Goal: Information Seeking & Learning: Find contact information

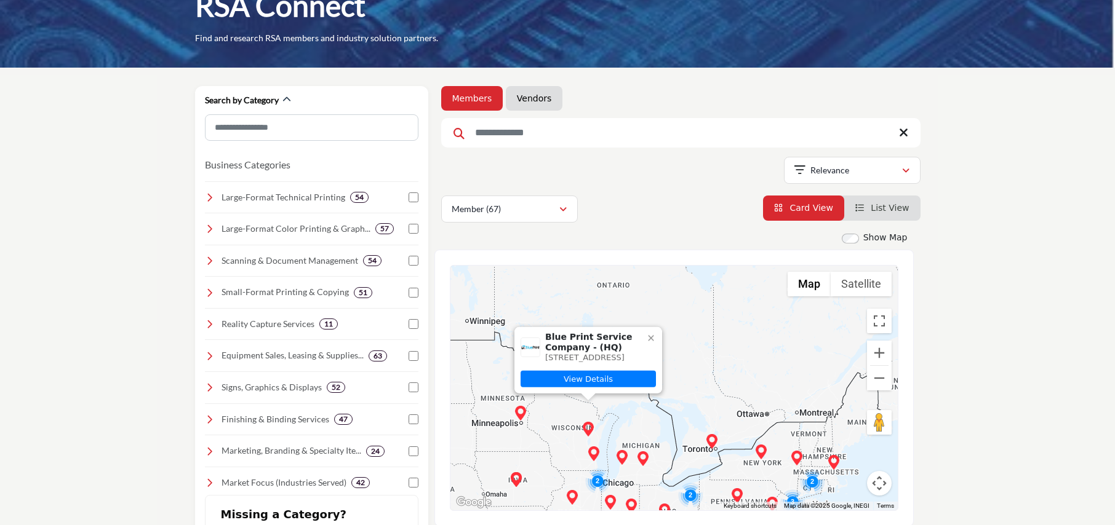
scroll to position [67, 0]
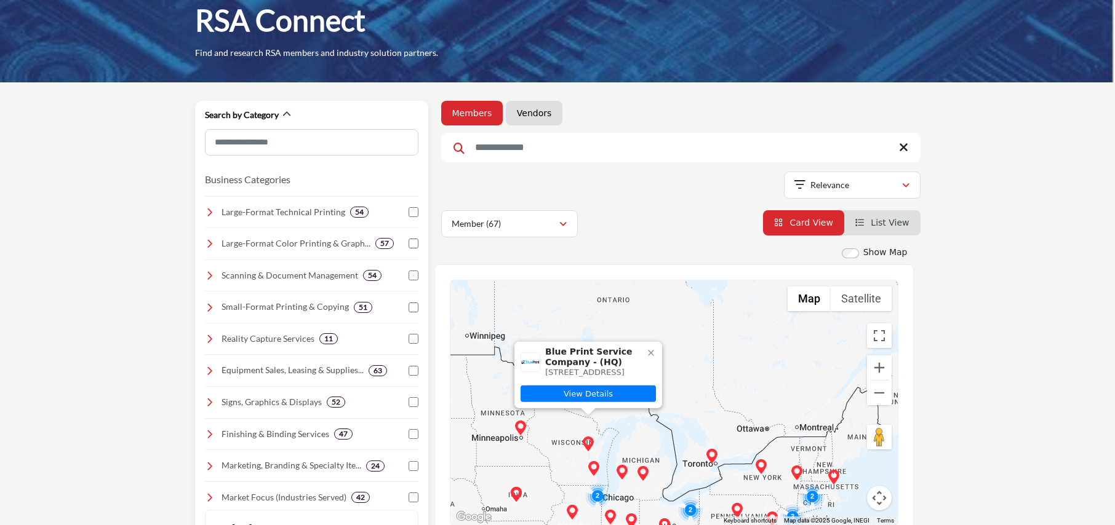
click at [208, 247] on icon at bounding box center [210, 244] width 10 height 10
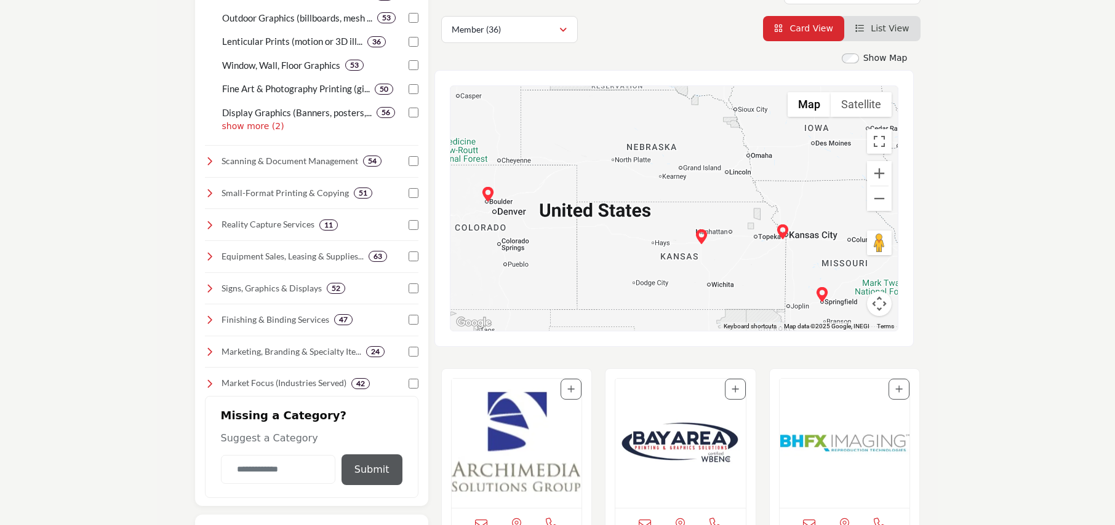
scroll to position [329, 0]
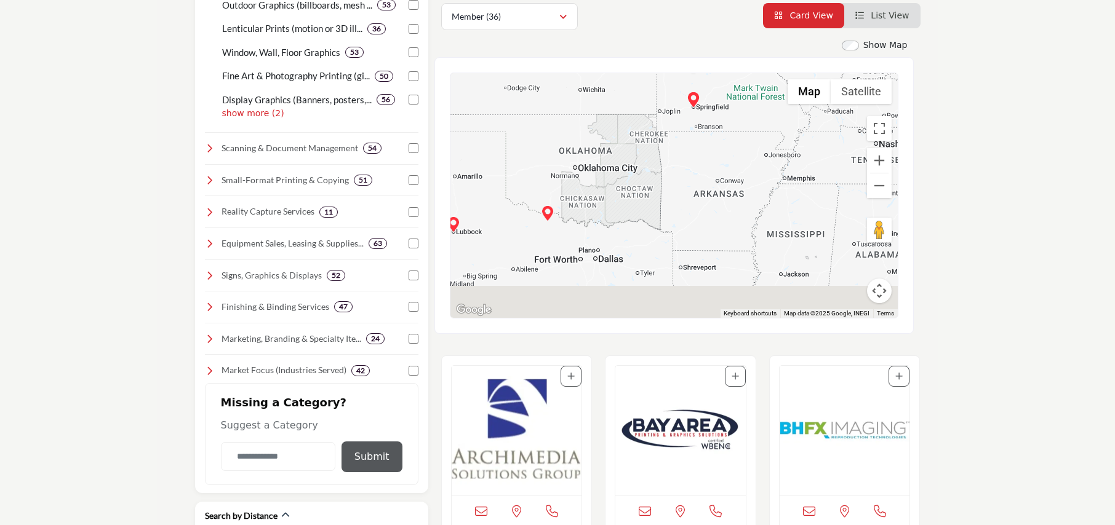
drag, startPoint x: 746, startPoint y: 268, endPoint x: 644, endPoint y: 86, distance: 209.1
click at [644, 86] on div "Springfield Blueprint - (HQ) [STREET_ADDRESS] View Details" at bounding box center [673, 195] width 447 height 245
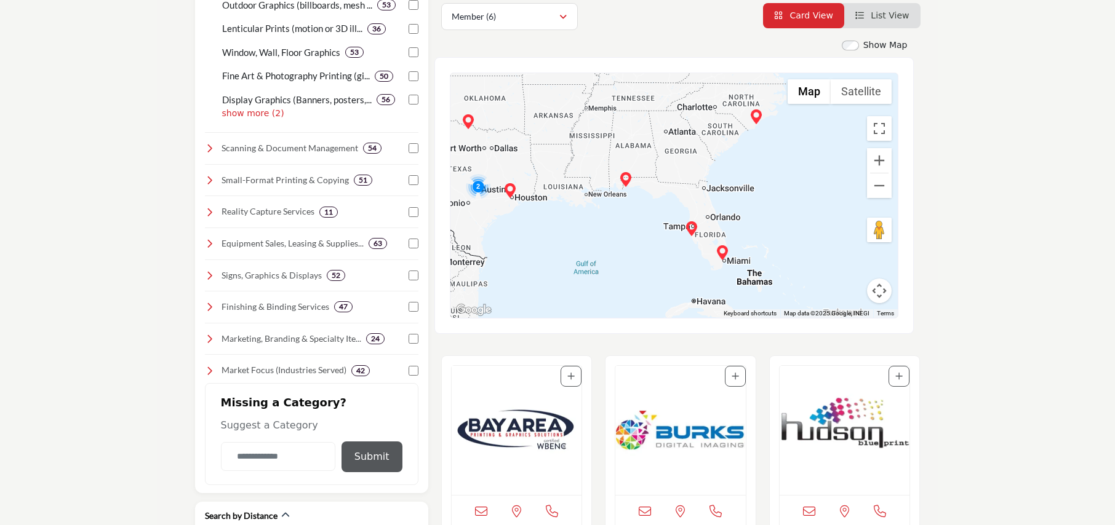
drag, startPoint x: 709, startPoint y: 241, endPoint x: 511, endPoint y: 164, distance: 213.3
click at [511, 164] on div "Springfield Blueprint - (HQ) [STREET_ADDRESS] View Details" at bounding box center [673, 195] width 447 height 245
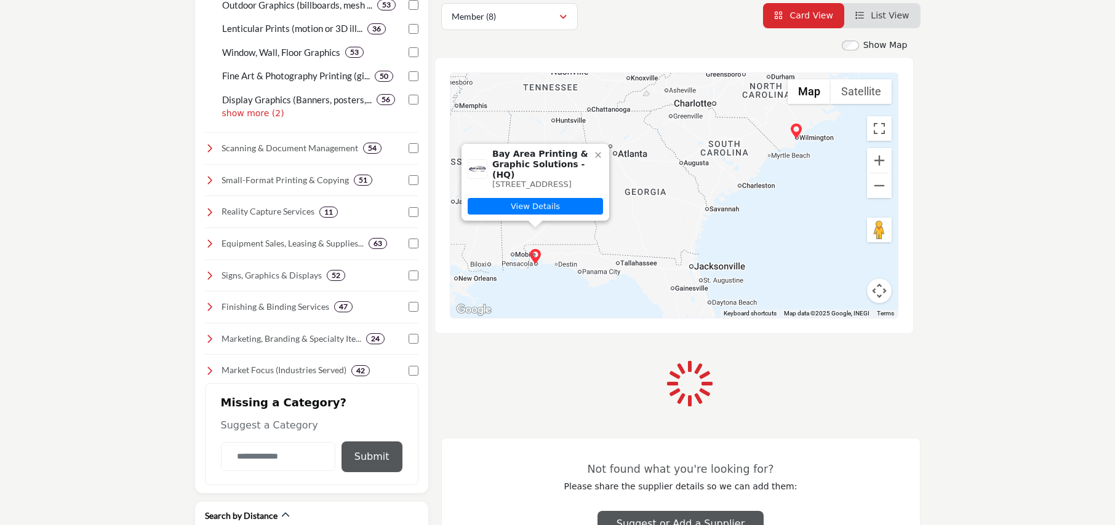
click at [669, 166] on div "Bay Area Printing & Graphic Solutions - (HQ) [STREET_ADDRESS] View Details" at bounding box center [673, 195] width 447 height 245
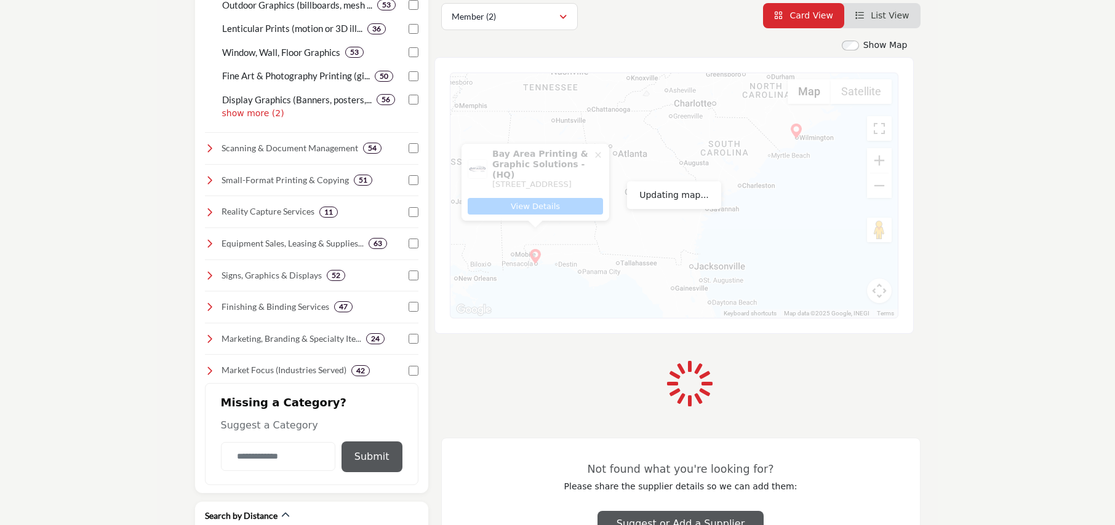
drag, startPoint x: 754, startPoint y: 250, endPoint x: 727, endPoint y: 196, distance: 60.5
click at [727, 196] on div "Bay Area Printing & Graphic Solutions - (HQ) [STREET_ADDRESS] View Details" at bounding box center [673, 195] width 447 height 245
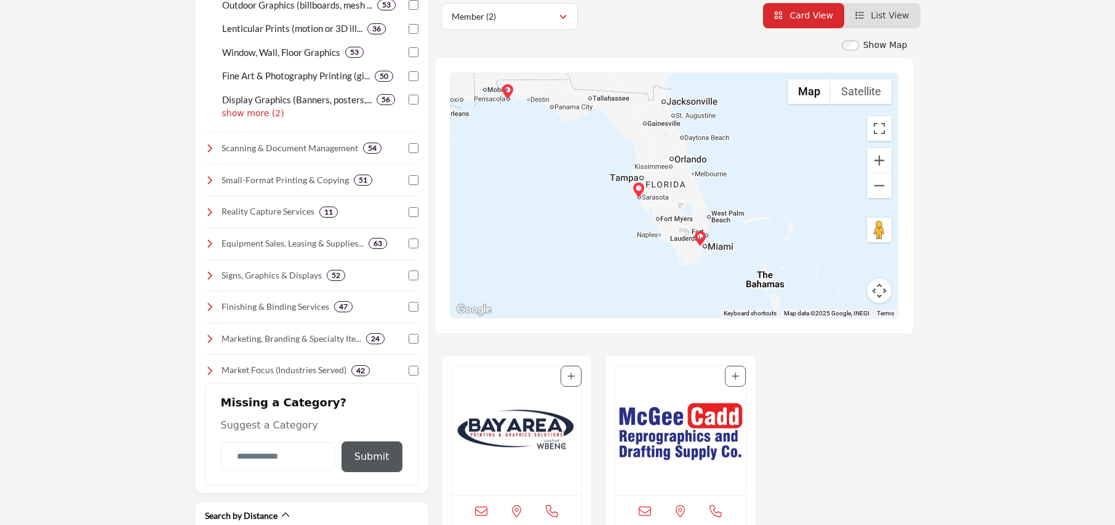
drag, startPoint x: 767, startPoint y: 250, endPoint x: 739, endPoint y: 85, distance: 167.2
click at [739, 85] on div "Bay Area Printing & Graphic Solutions - (HQ) [STREET_ADDRESS] View Details" at bounding box center [673, 195] width 447 height 245
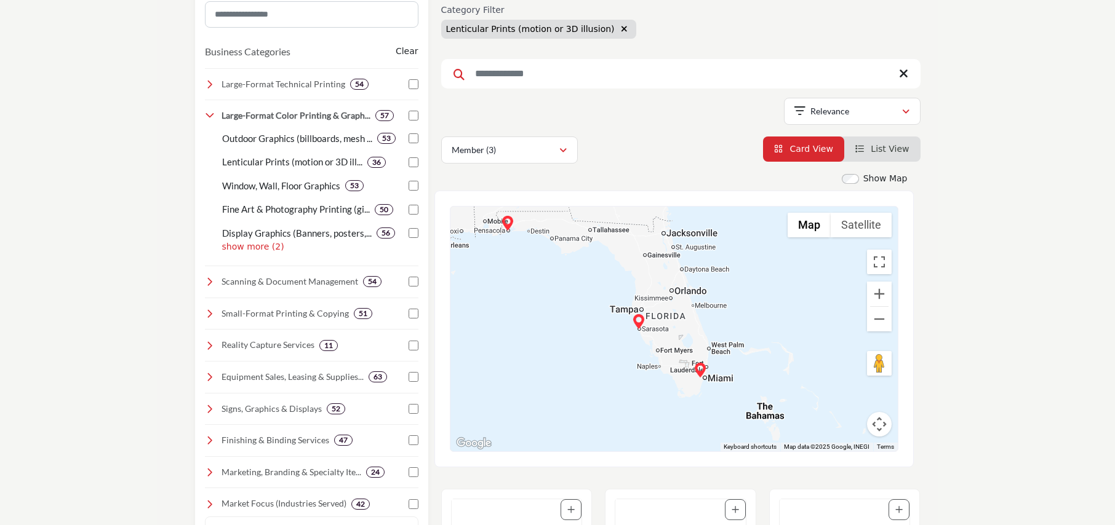
scroll to position [144, 0]
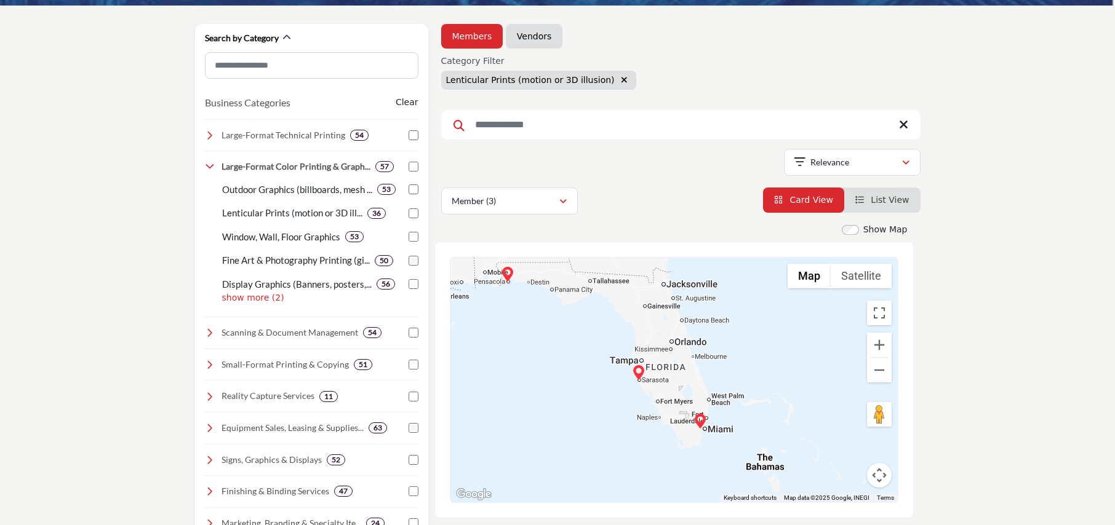
click at [621, 79] on icon "button" at bounding box center [624, 80] width 7 height 9
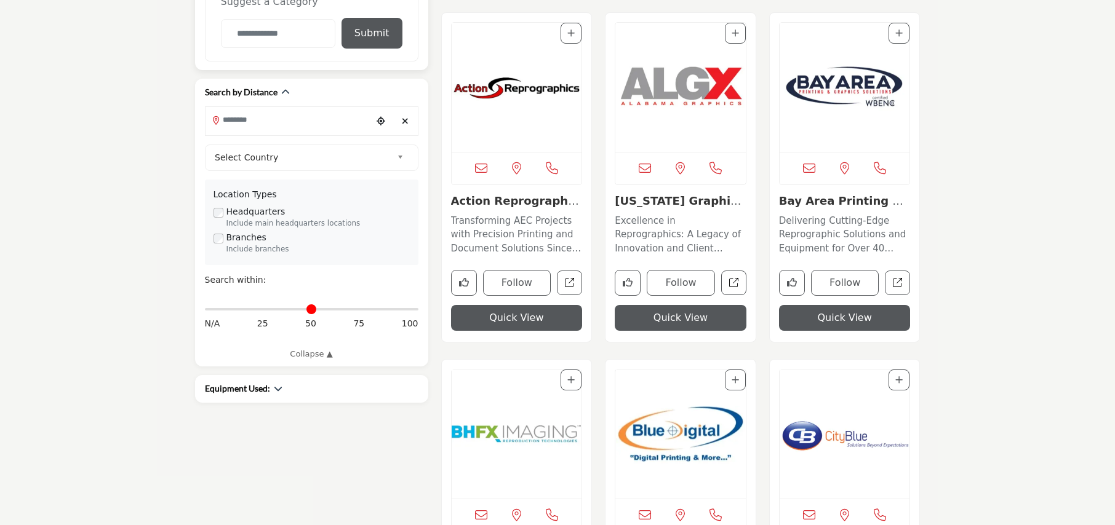
scroll to position [624, 0]
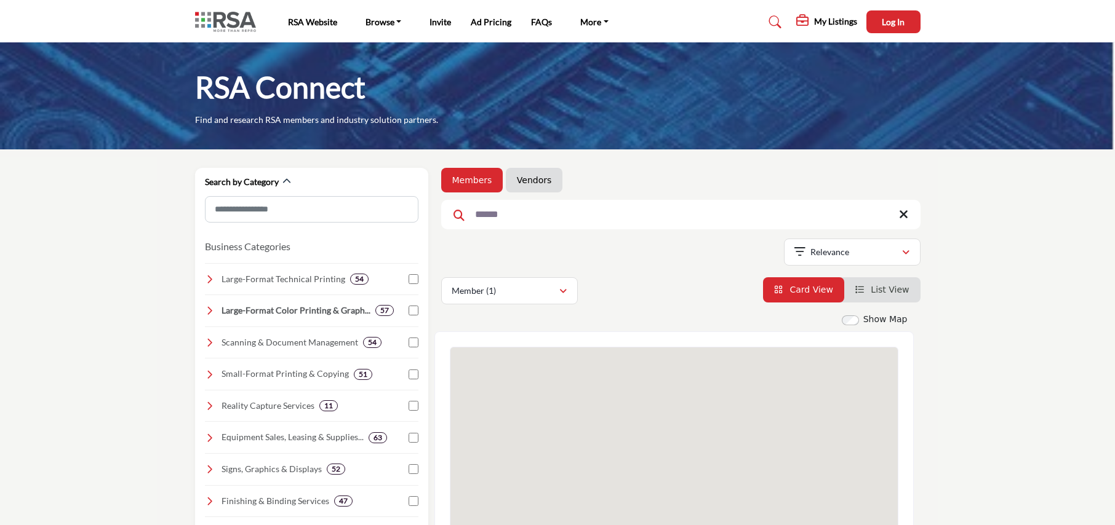
scroll to position [236, 0]
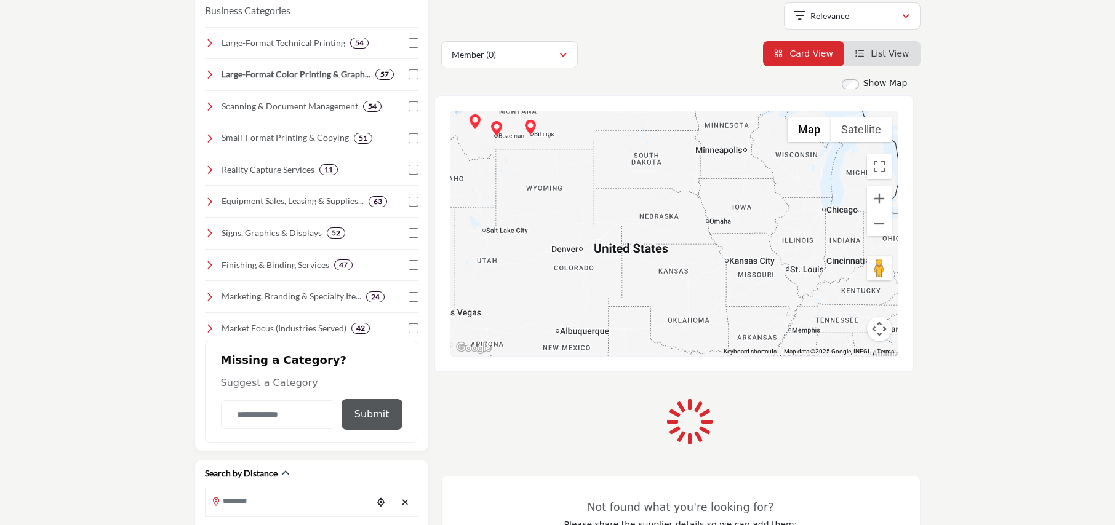
type input "******"
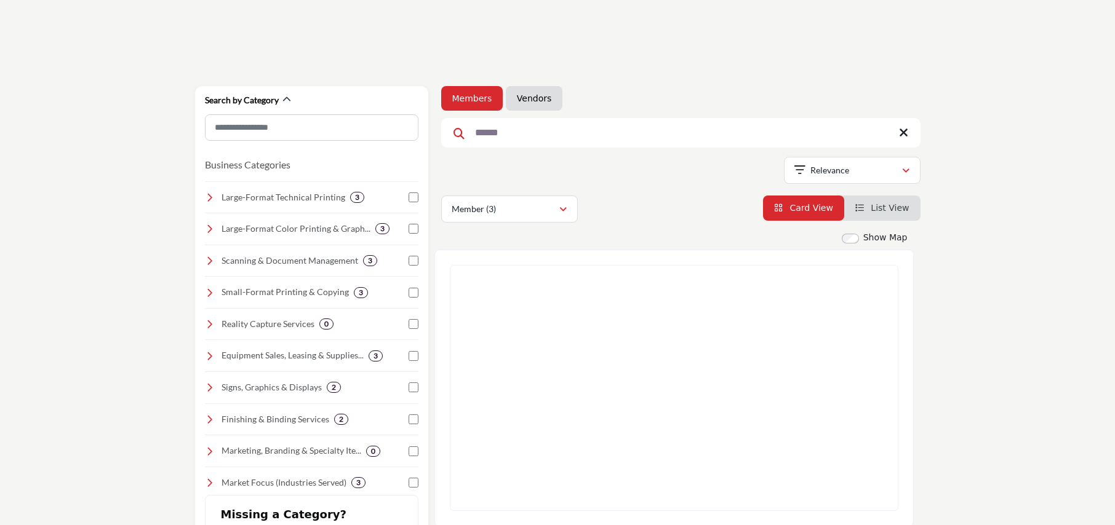
scroll to position [76, 0]
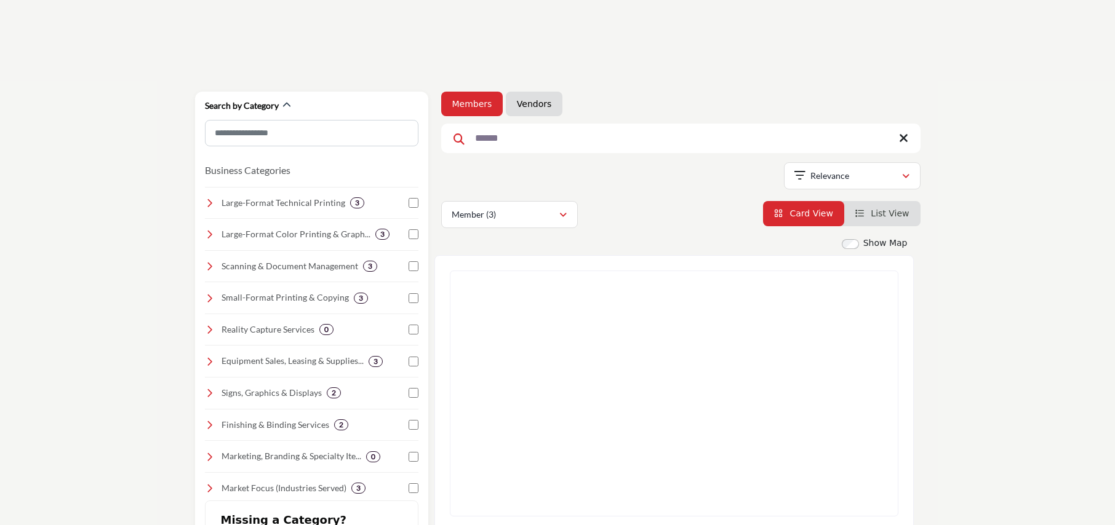
drag, startPoint x: 513, startPoint y: 145, endPoint x: 458, endPoint y: 138, distance: 55.3
click at [458, 138] on form "******" at bounding box center [680, 139] width 479 height 30
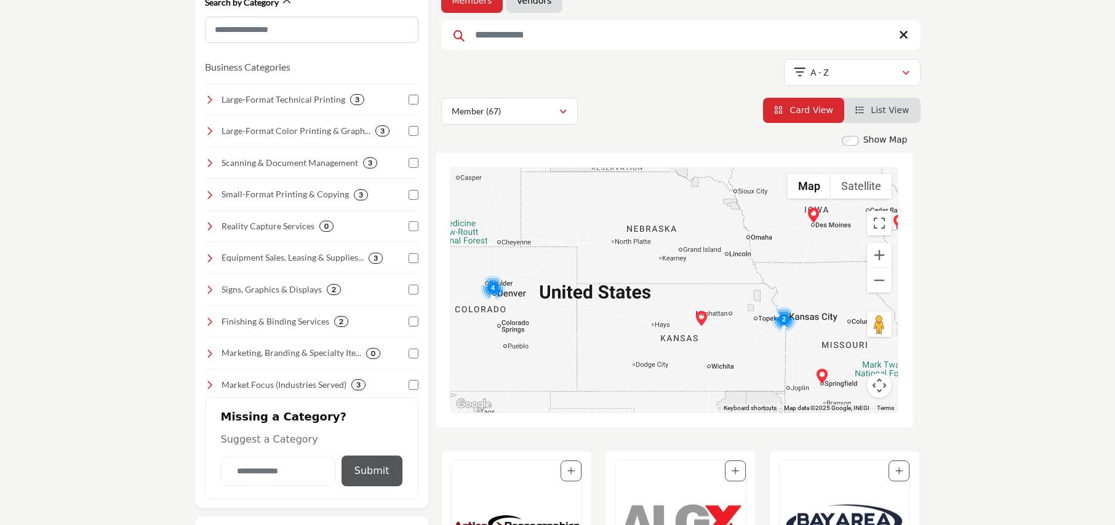
scroll to position [178, 0]
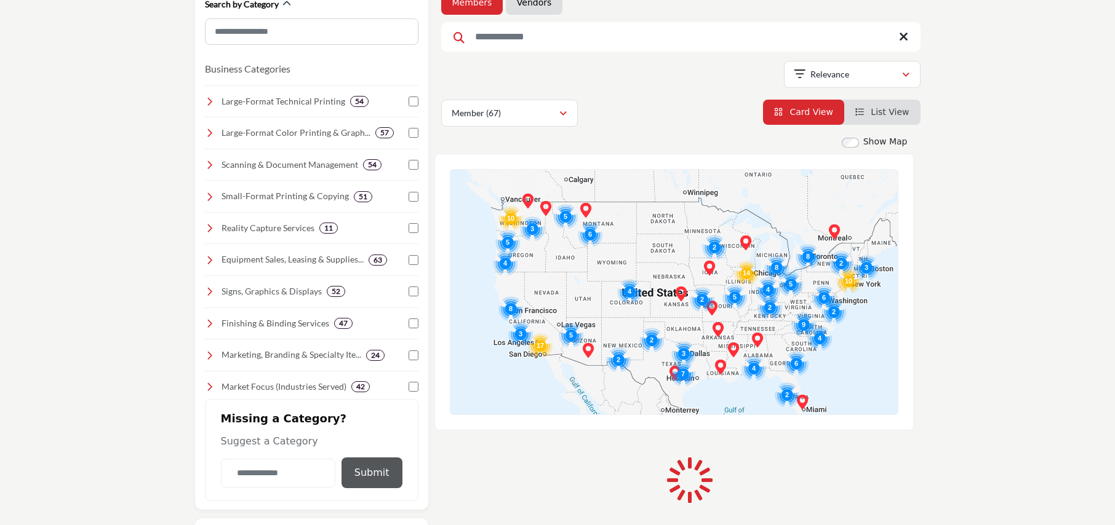
scroll to position [178, 0]
